Goal: Task Accomplishment & Management: Use online tool/utility

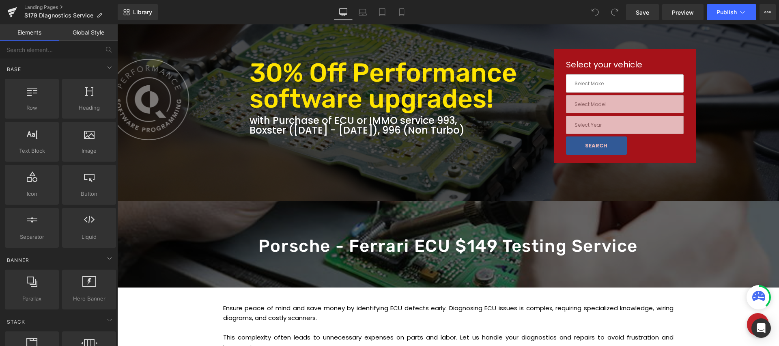
scroll to position [124, 0]
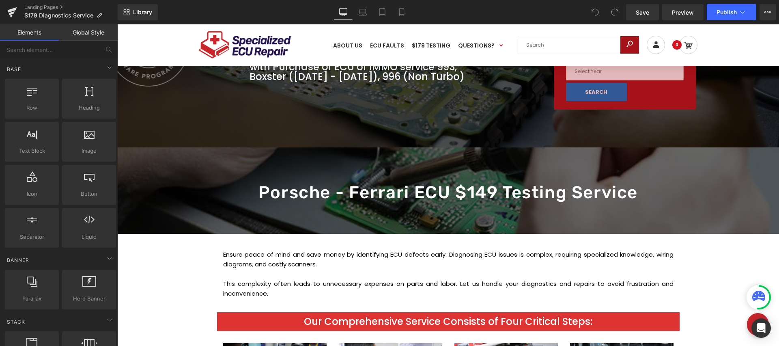
click at [468, 190] on div "Porsche - Ferrari ECU $149 Testing Service Heading" at bounding box center [448, 192] width 475 height 20
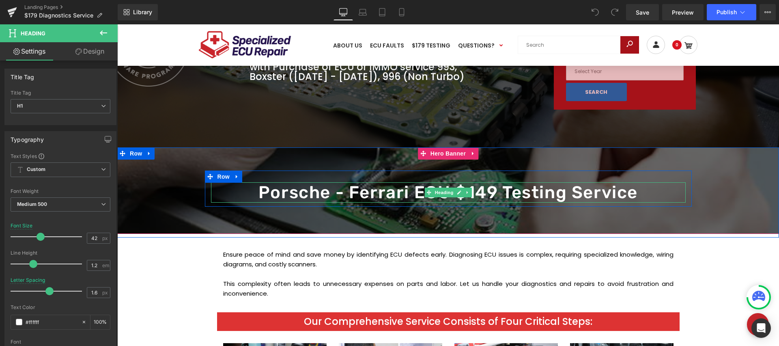
click at [475, 191] on h1 "Porsche - Ferrari ECU $149 Testing Service" at bounding box center [448, 192] width 475 height 20
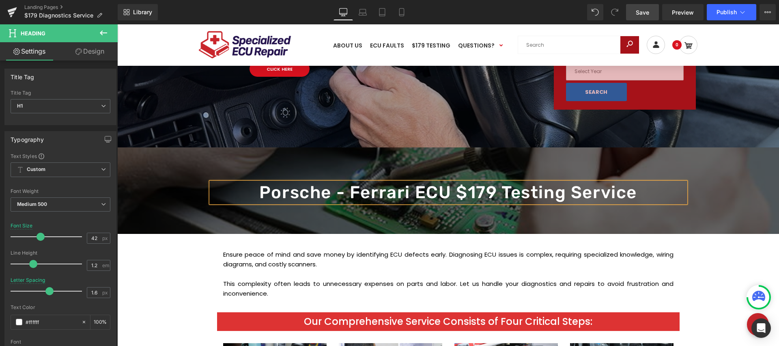
click at [639, 11] on span "Save" at bounding box center [642, 12] width 13 height 9
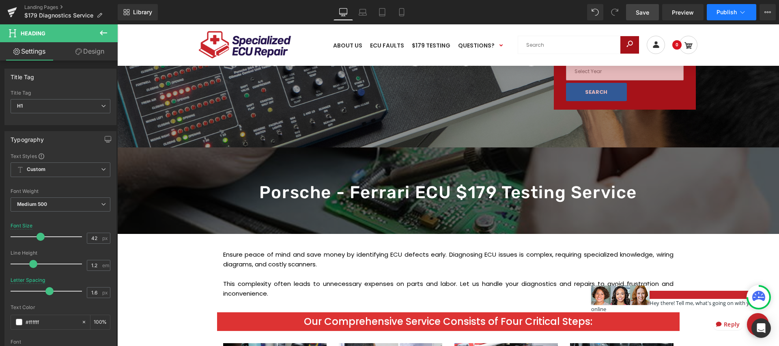
click at [720, 13] on span "Publish" at bounding box center [727, 12] width 20 height 6
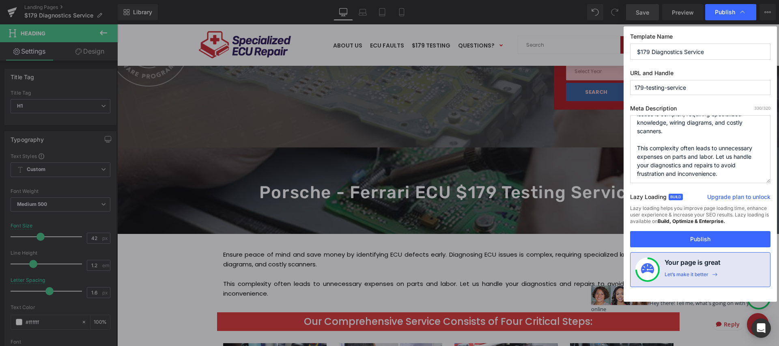
scroll to position [6, 0]
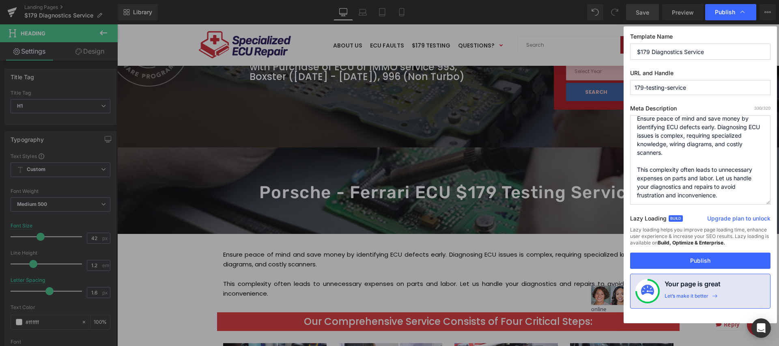
drag, startPoint x: 767, startPoint y: 141, endPoint x: 772, endPoint y: 246, distance: 104.9
click at [0, 0] on textarea "Ensure peace of mind and save money by identifying ECU defects early. Diagnosin…" at bounding box center [0, 0] width 0 height 0
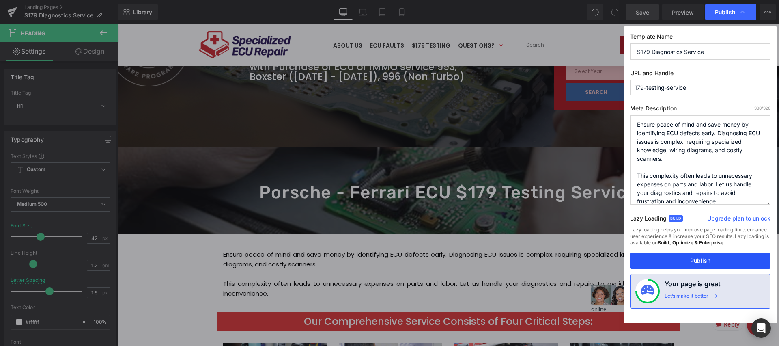
click at [687, 258] on button "Publish" at bounding box center [700, 260] width 140 height 16
